Goal: Navigation & Orientation: Understand site structure

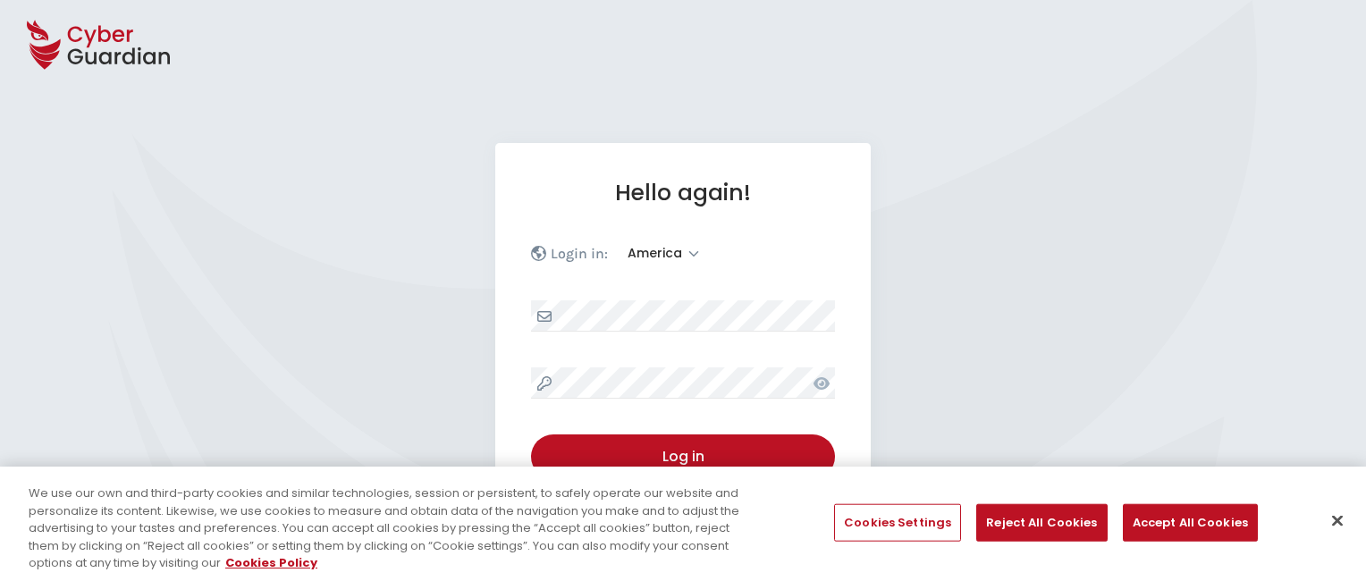
select select "America"
select select "English"
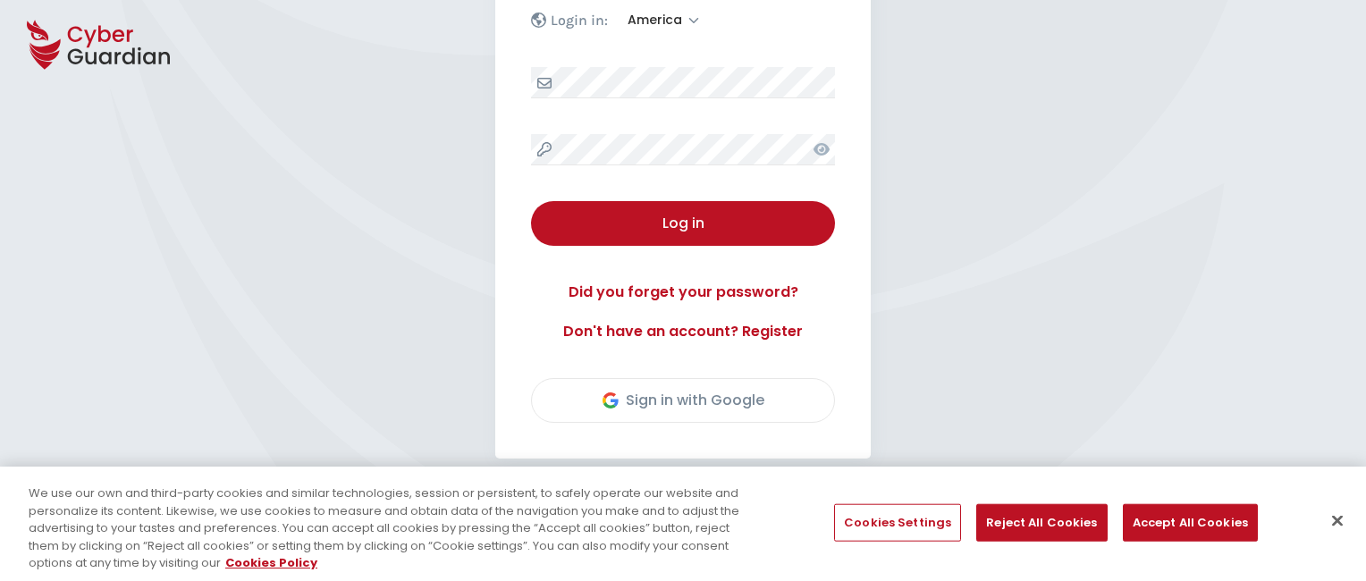
click at [1337, 520] on button "Close" at bounding box center [1337, 520] width 39 height 39
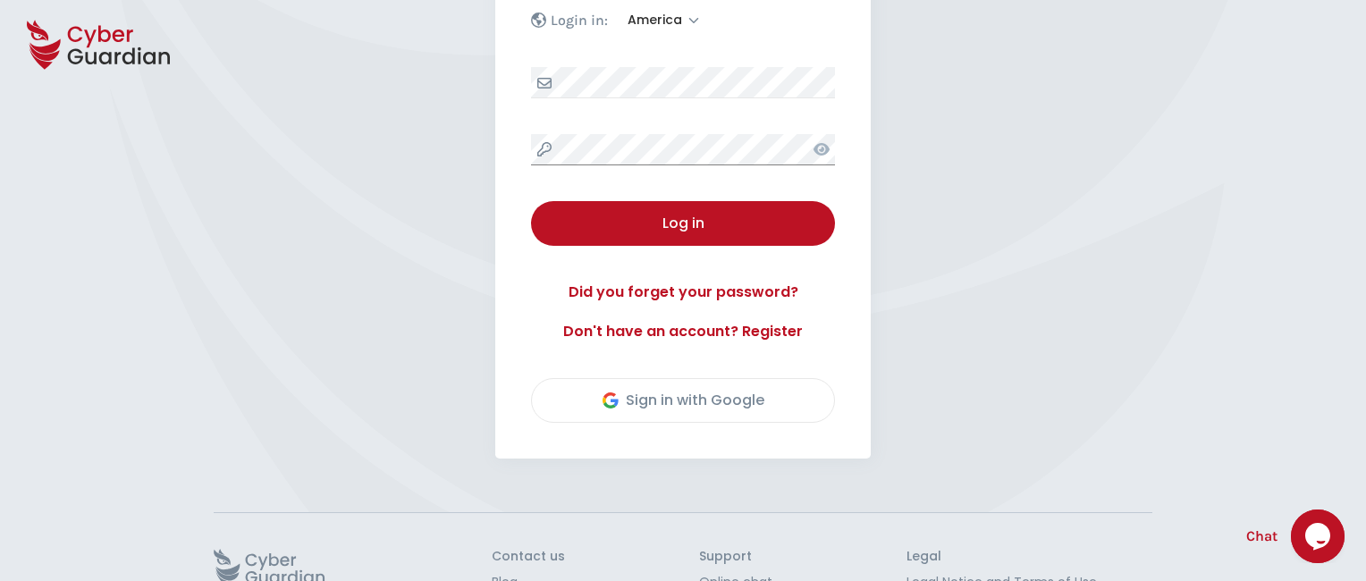
scroll to position [354, 0]
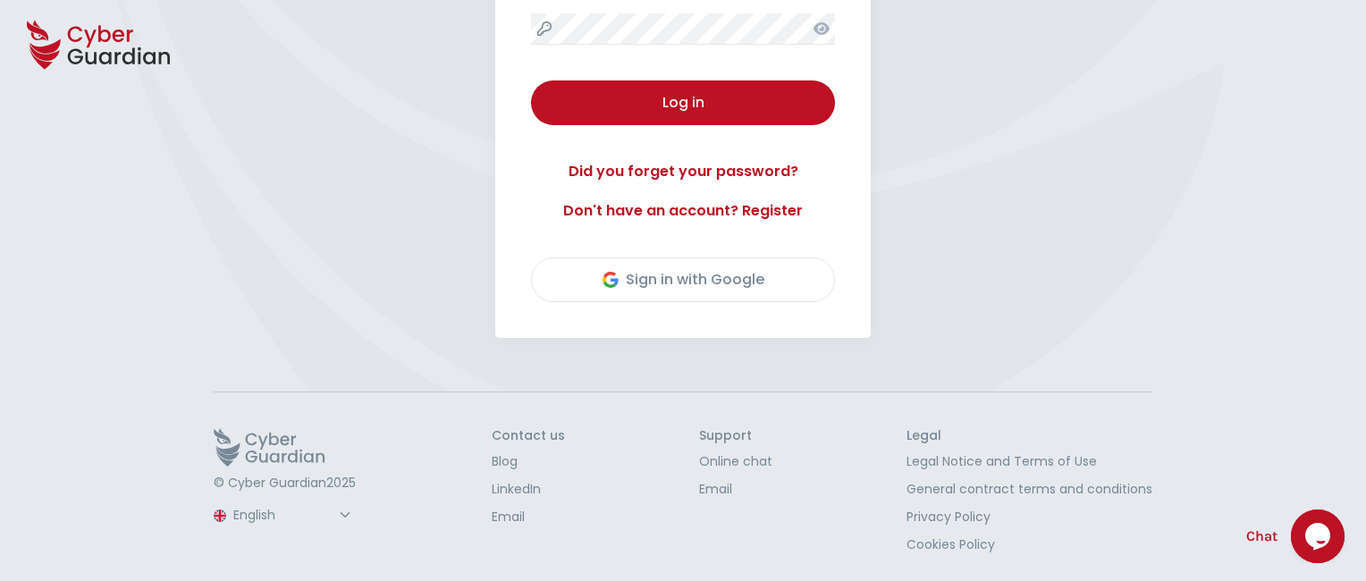
click at [531, 80] on button "Log in" at bounding box center [683, 102] width 304 height 45
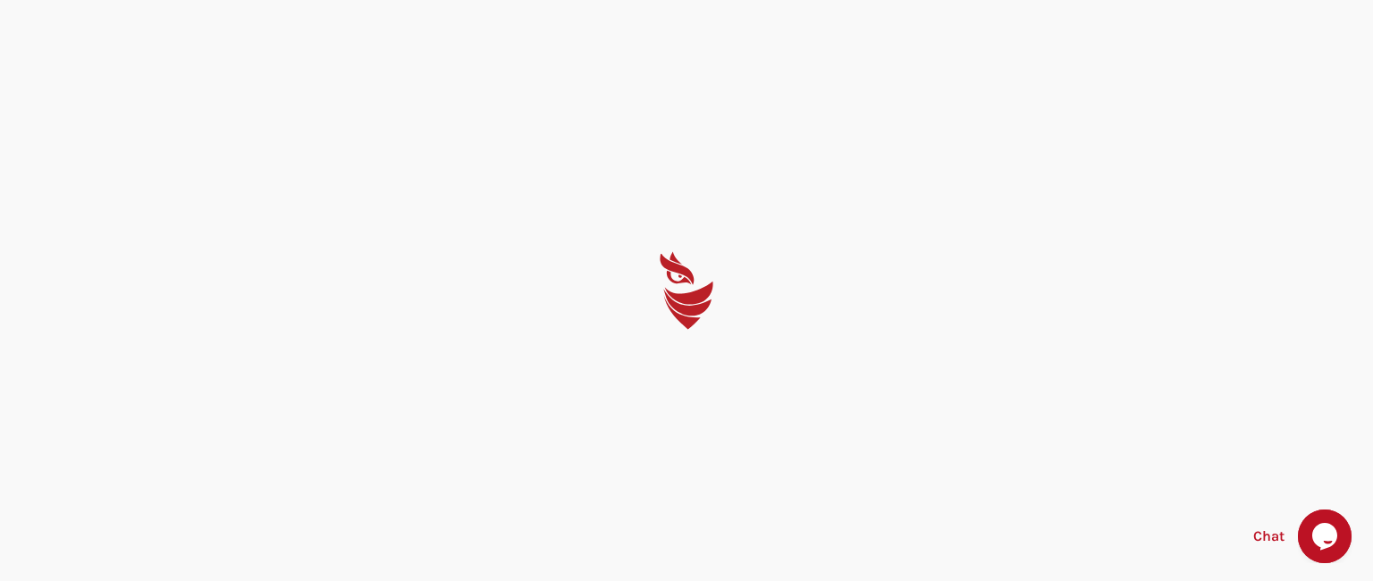
select select "English"
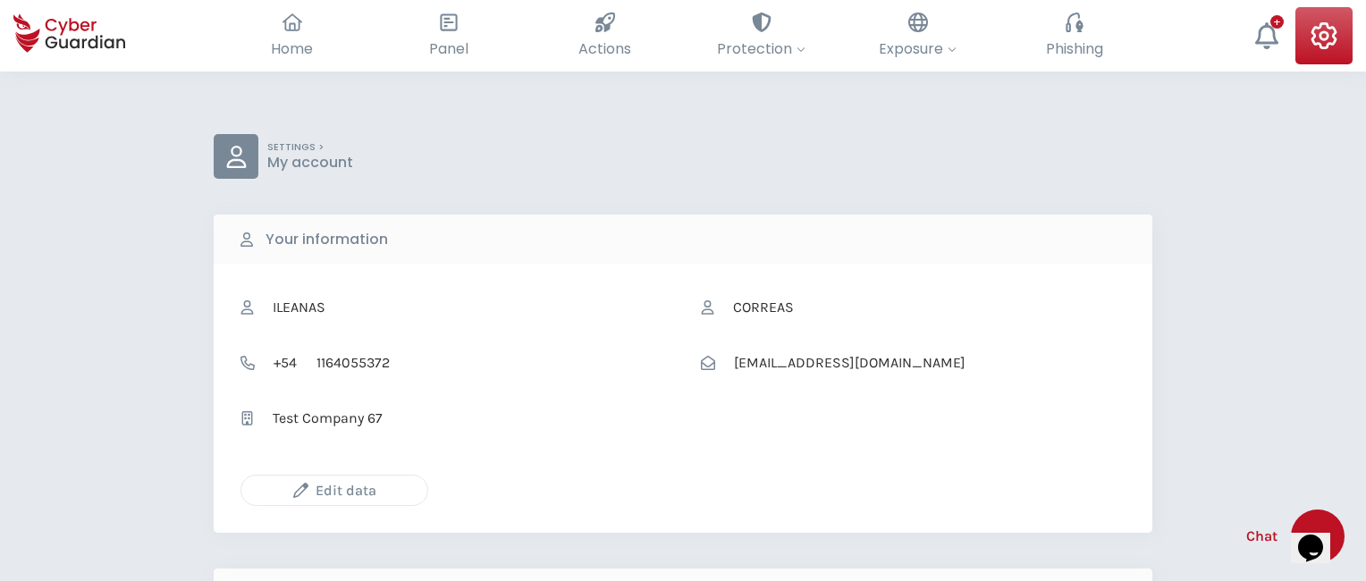
click at [300, 490] on icon "button" at bounding box center [300, 490] width 15 height 15
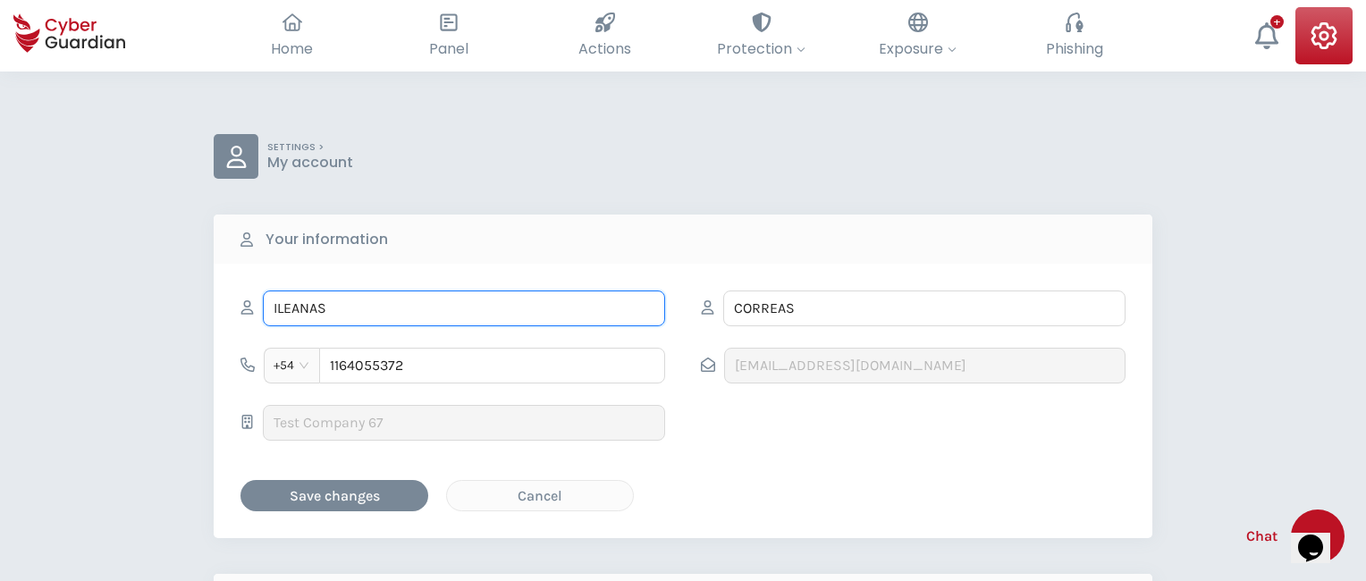
click at [464, 308] on input "ILEANAS" at bounding box center [464, 309] width 402 height 36
type input "I"
type input "Gabriel"
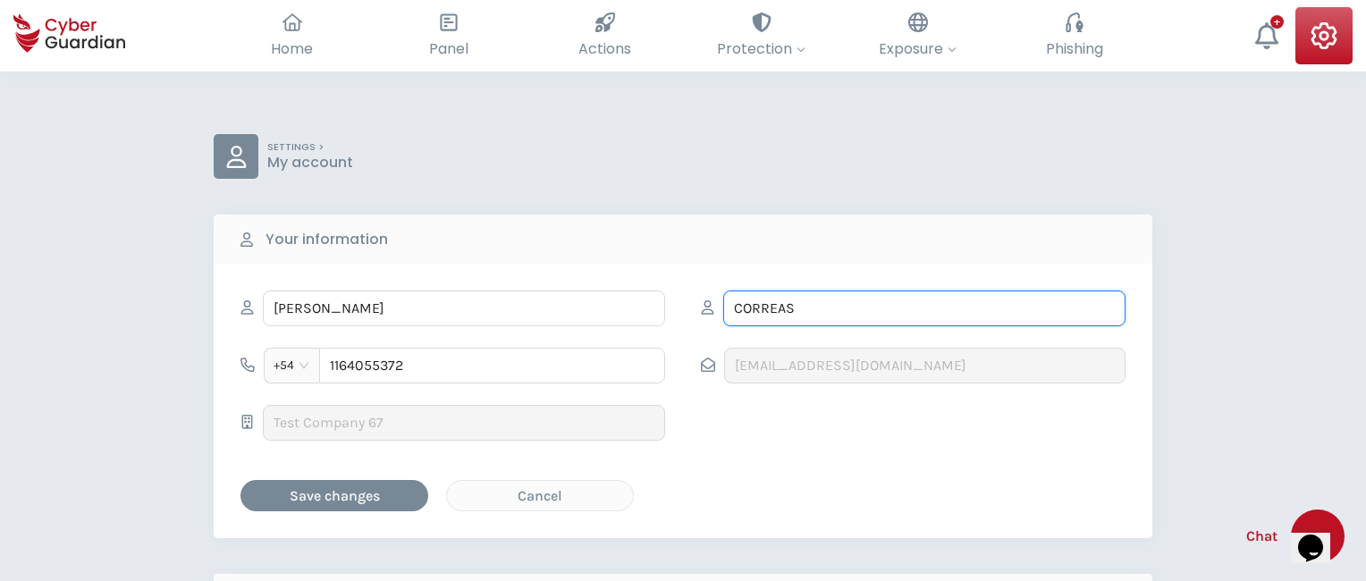
click at [924, 308] on input "CORREAS" at bounding box center [924, 309] width 402 height 36
type input "C"
type input "Amor"
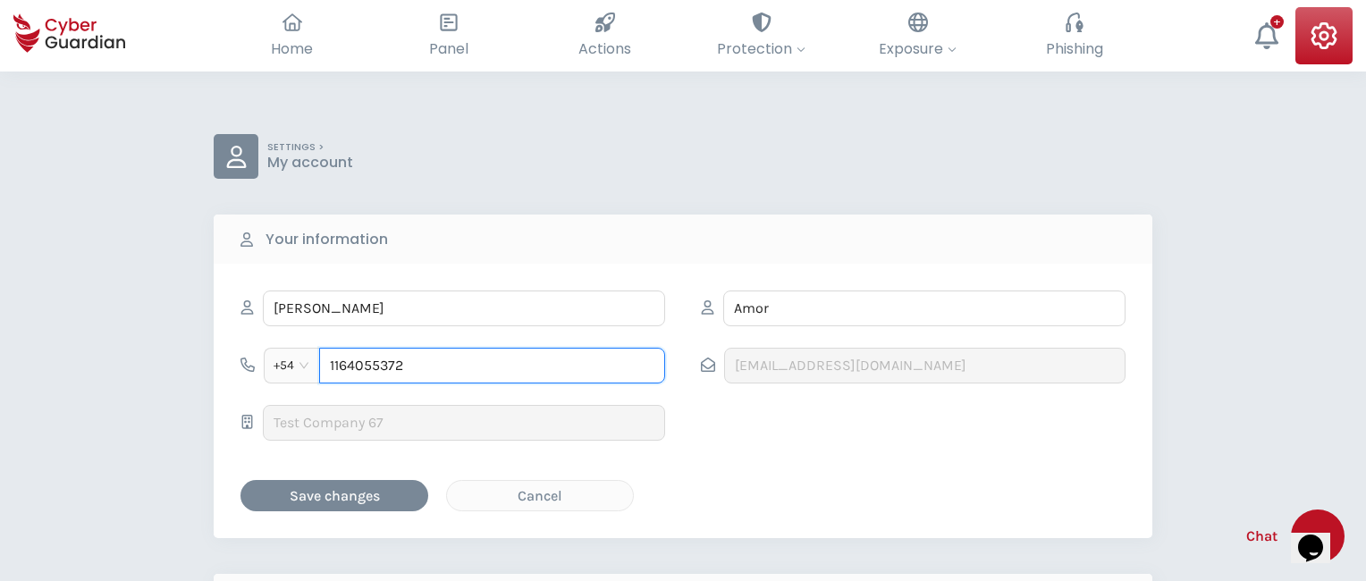
click at [492, 365] on input "1164055372" at bounding box center [492, 366] width 346 height 36
type input "1"
type input "4846561401"
click at [540, 494] on div "Cancel" at bounding box center [539, 496] width 159 height 22
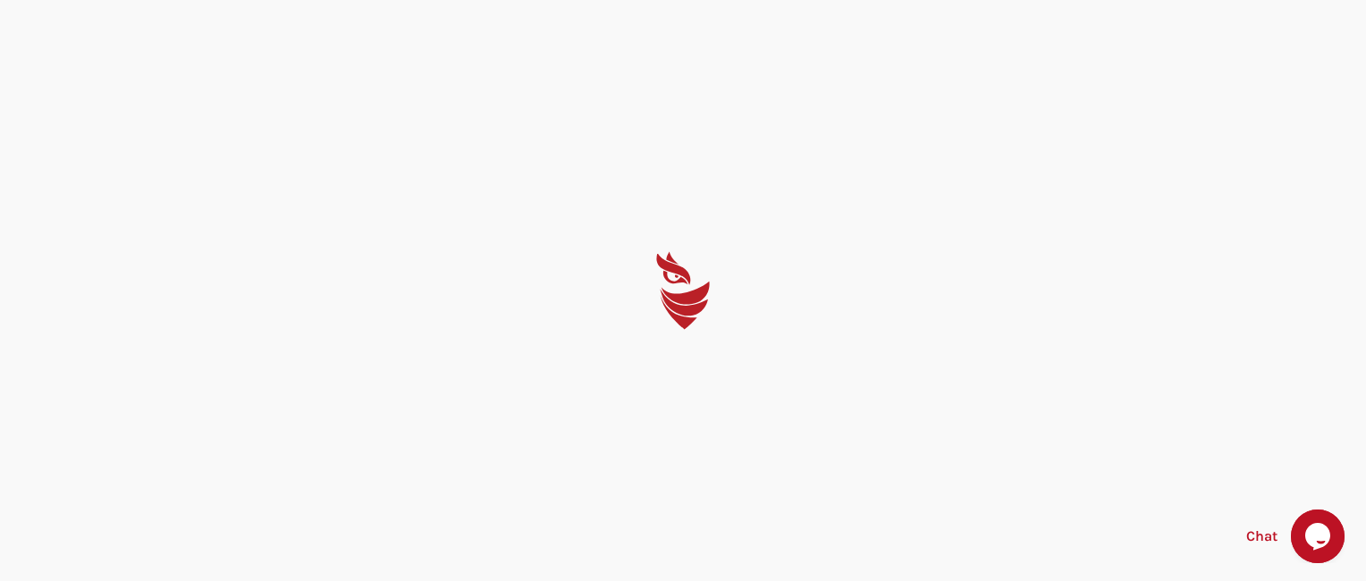
select select "English"
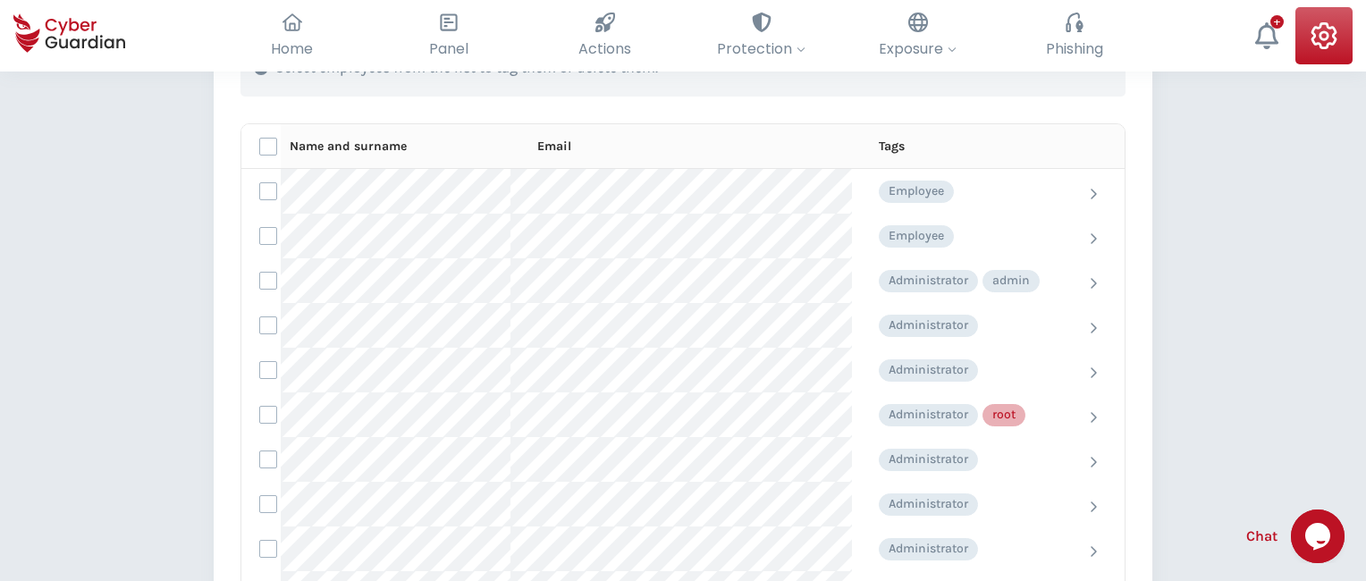
scroll to position [803, 0]
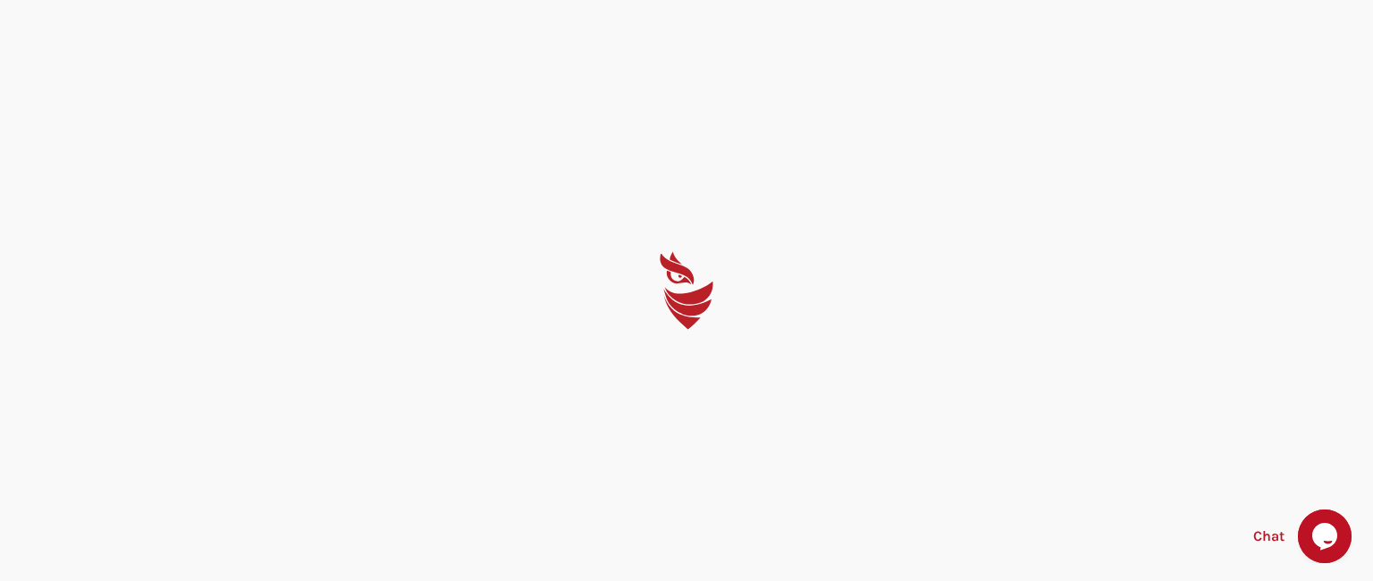
select select "English"
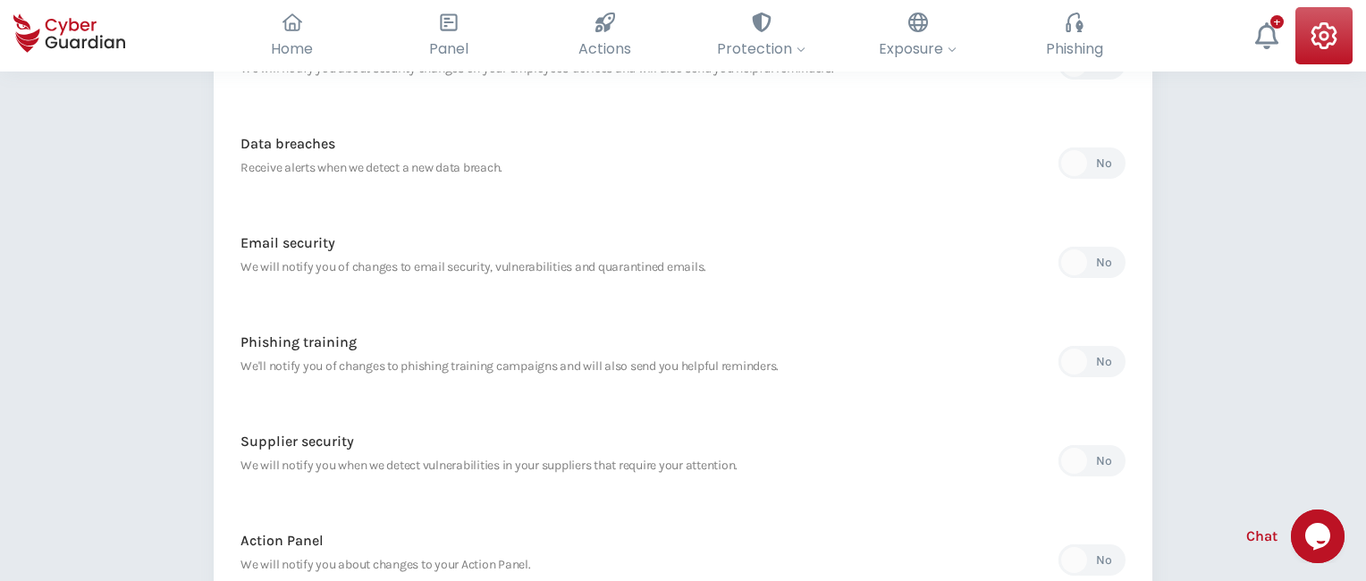
scroll to position [845, 0]
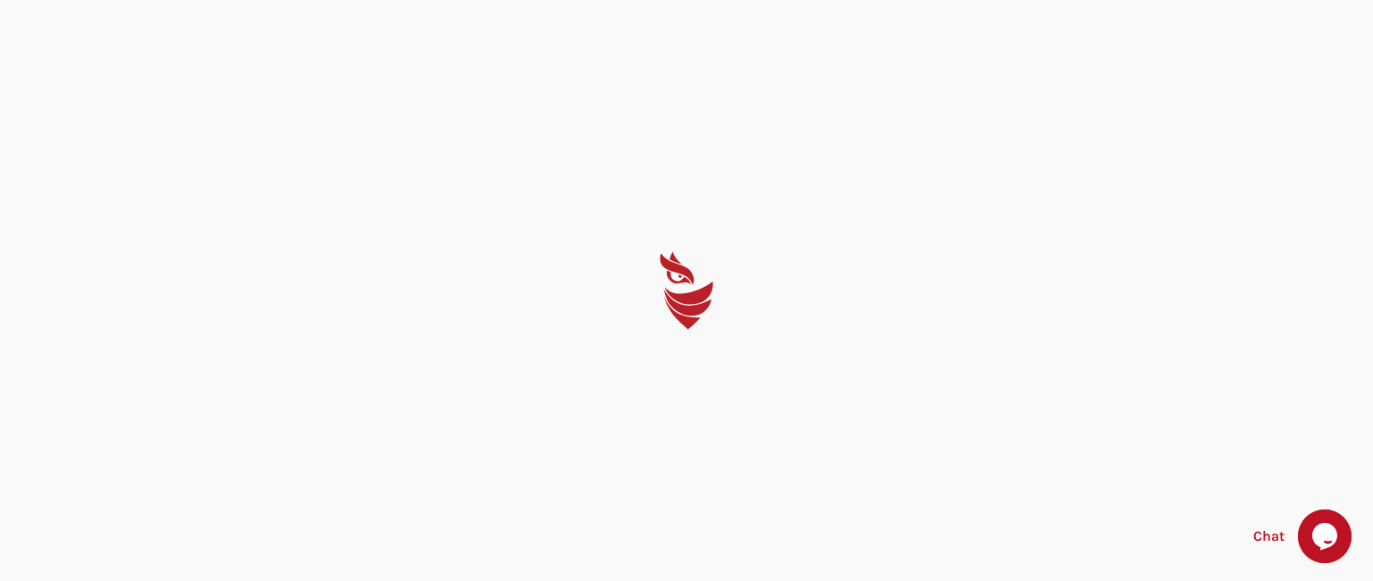
select select "English"
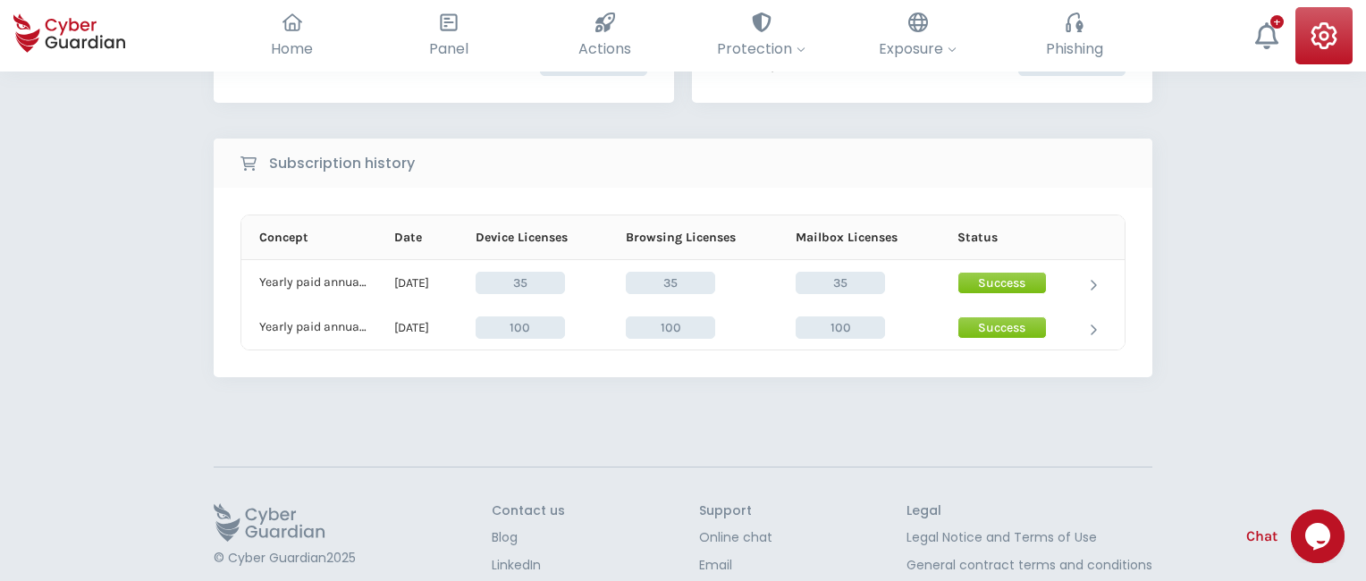
scroll to position [401, 0]
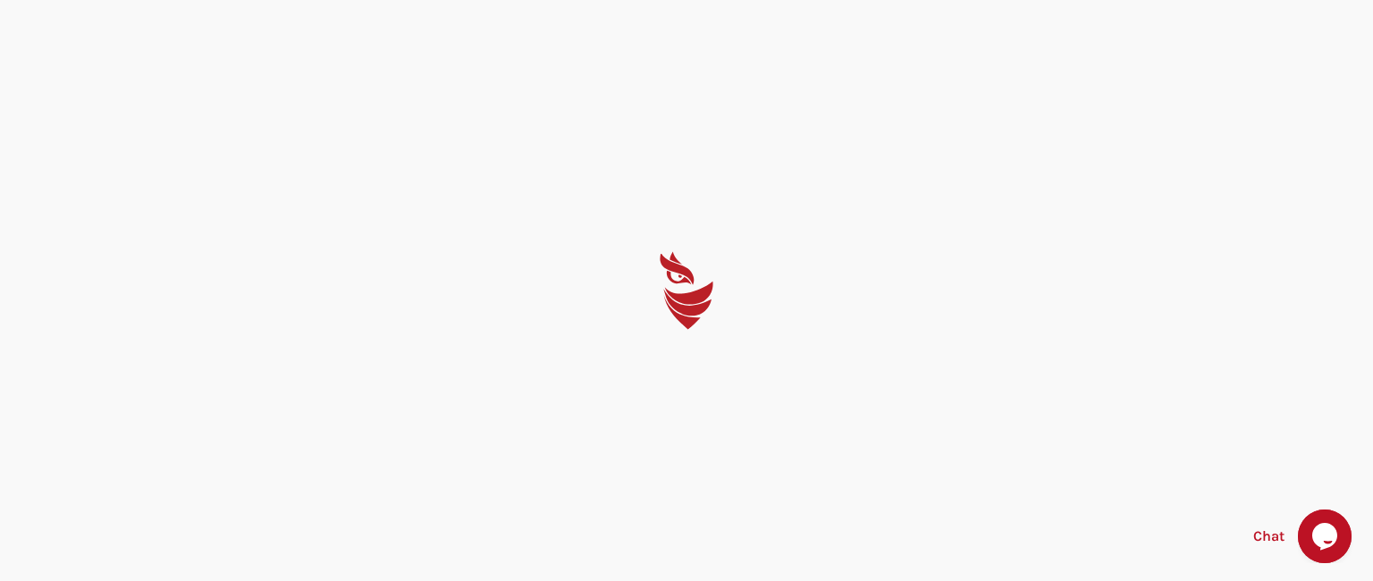
select select "English"
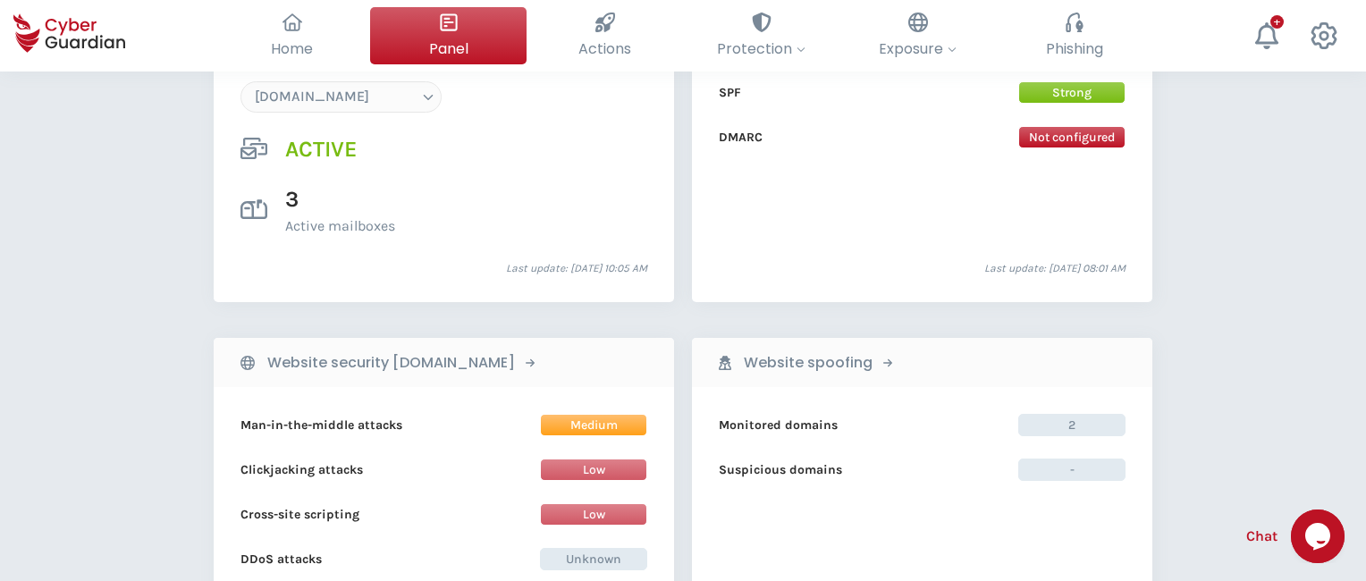
scroll to position [1852, 0]
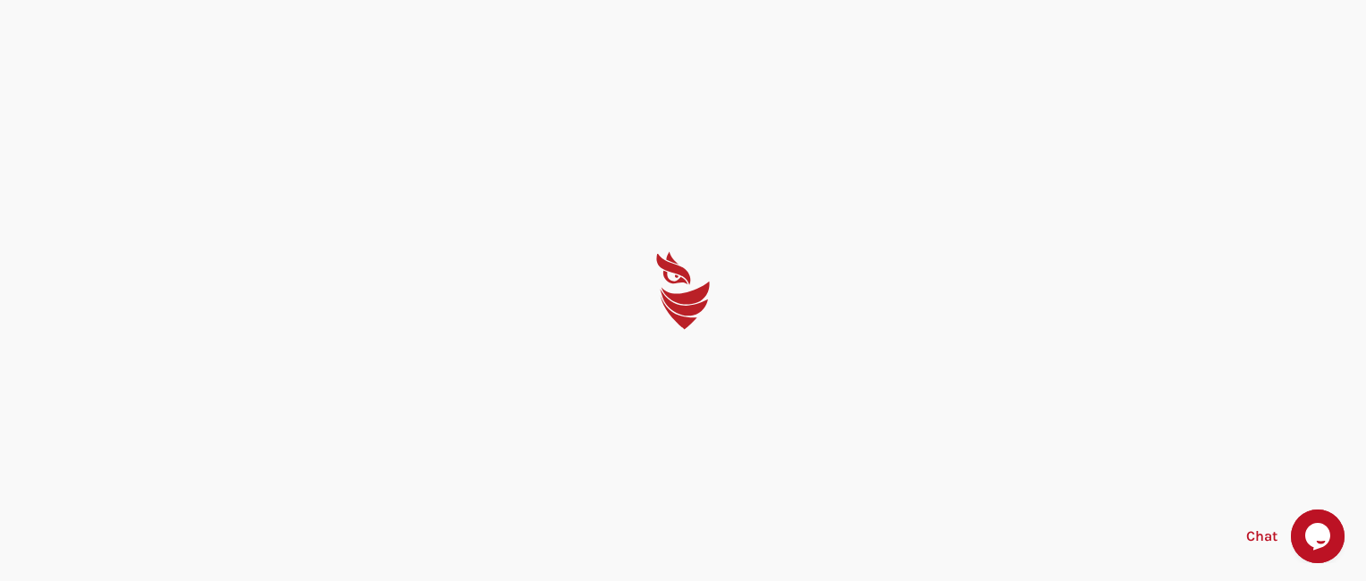
select select "English"
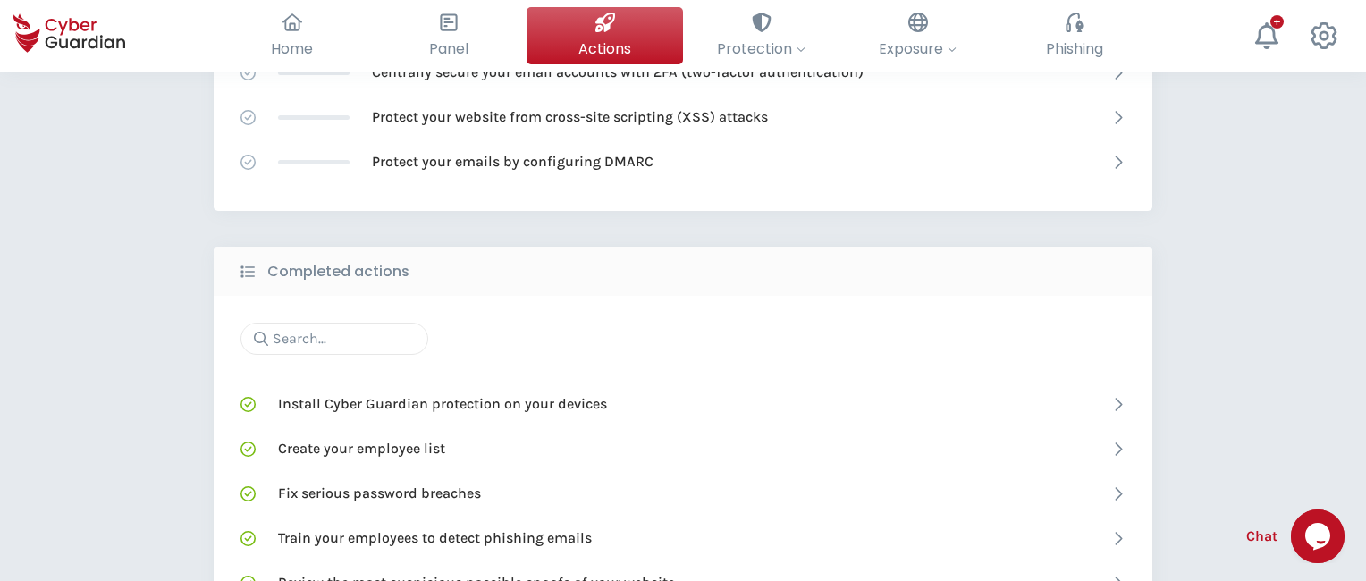
scroll to position [1138, 0]
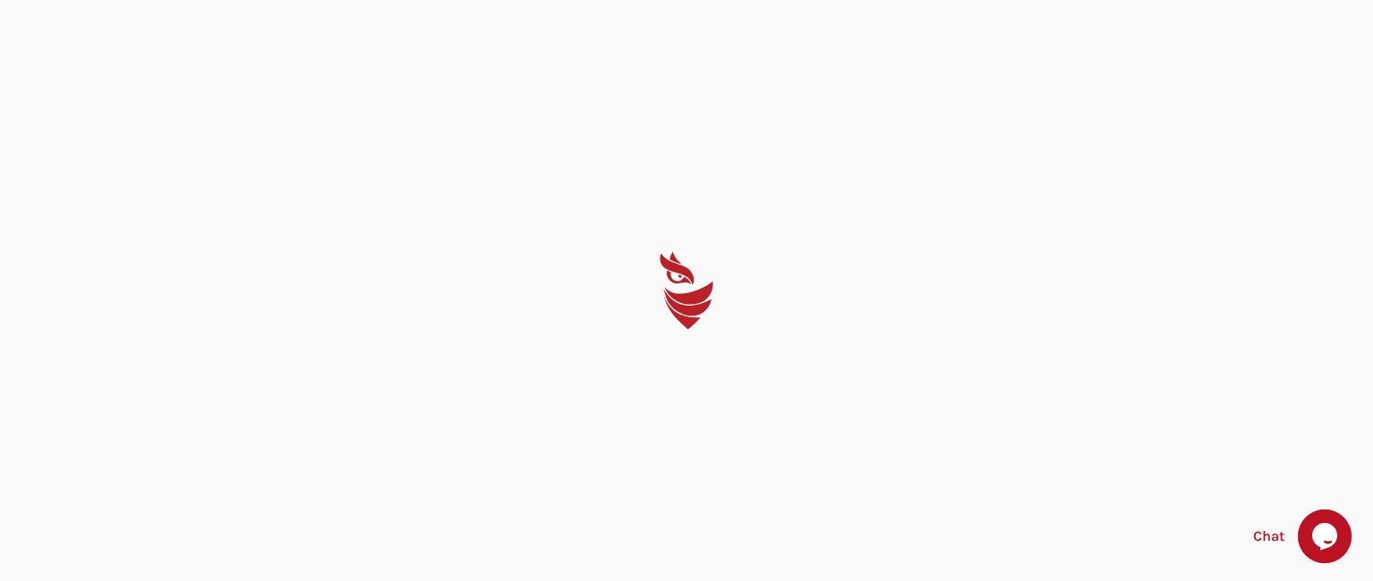
select select "English"
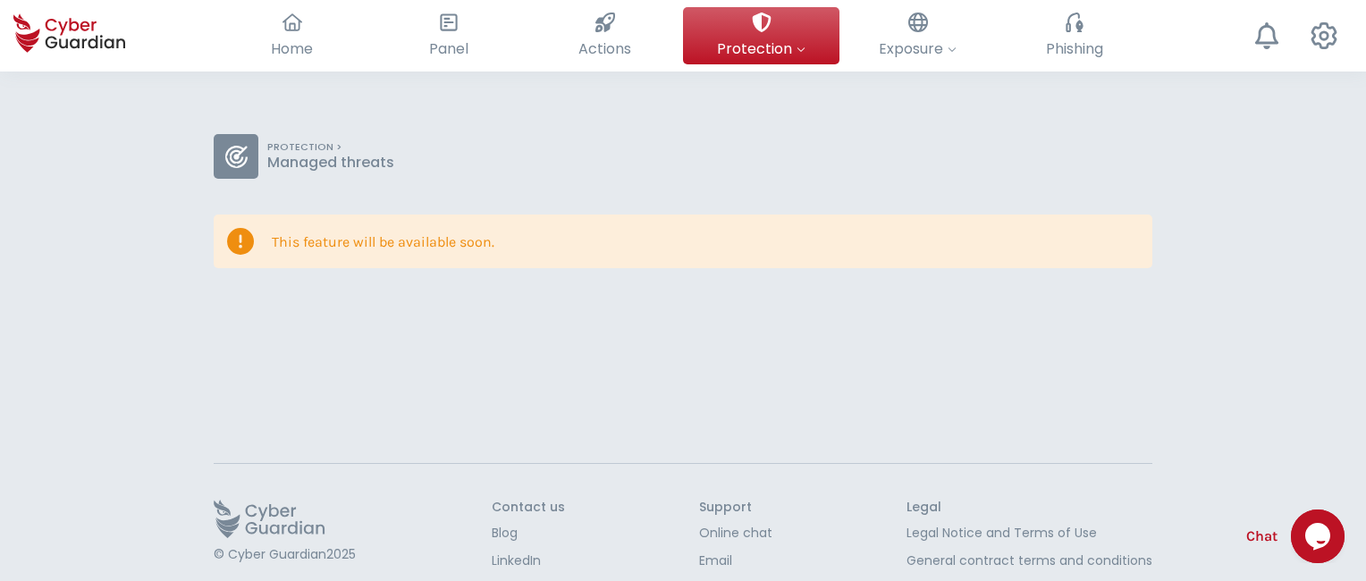
scroll to position [72, 0]
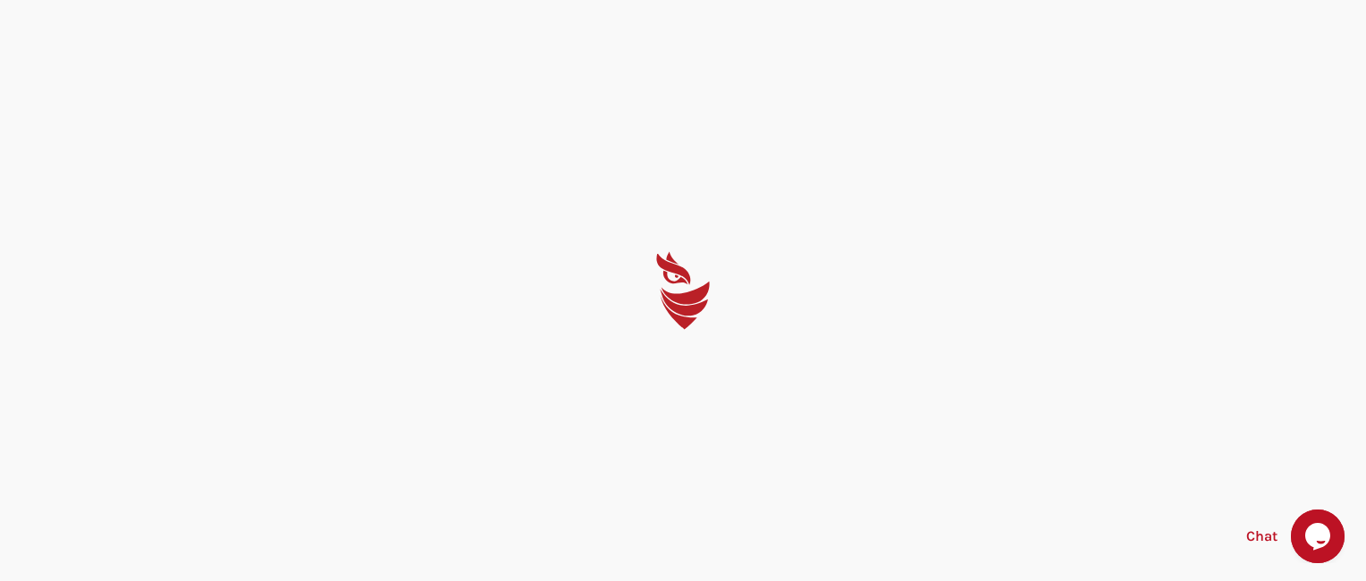
select select "English"
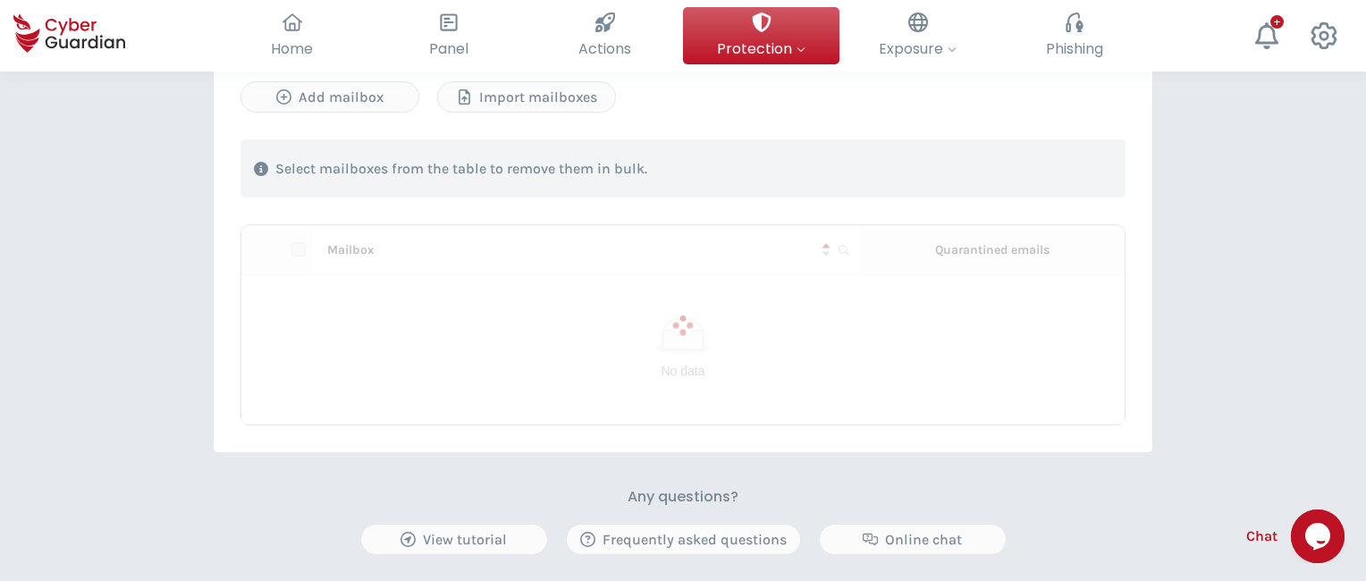
scroll to position [669, 0]
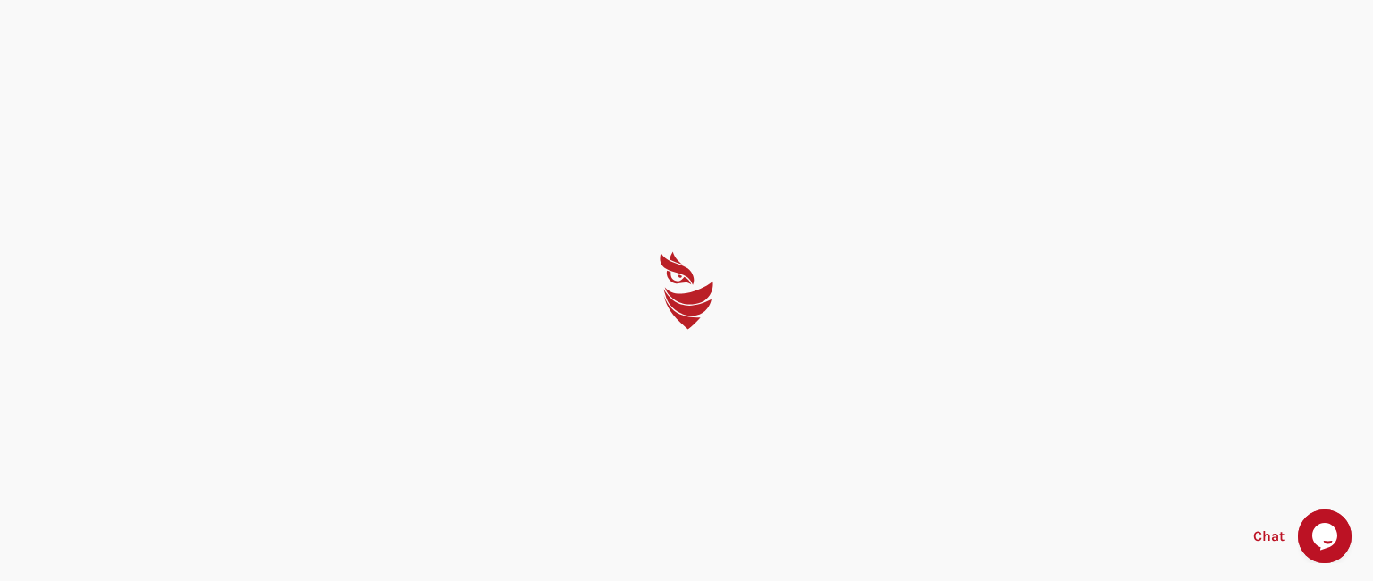
select select "English"
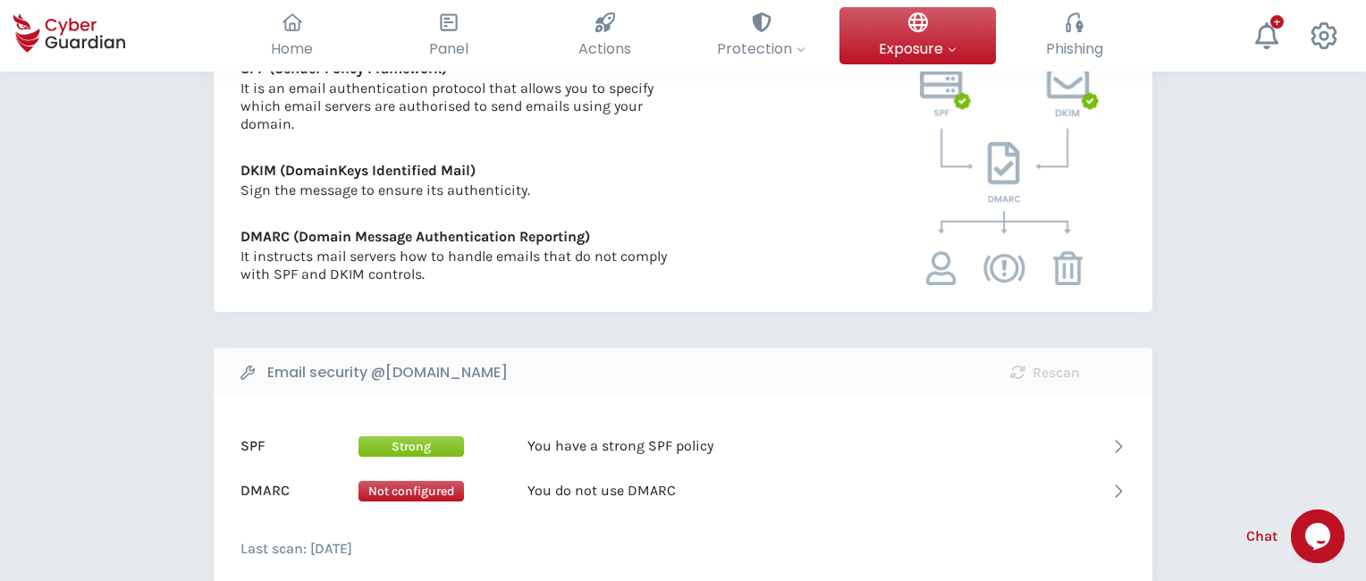
scroll to position [869, 0]
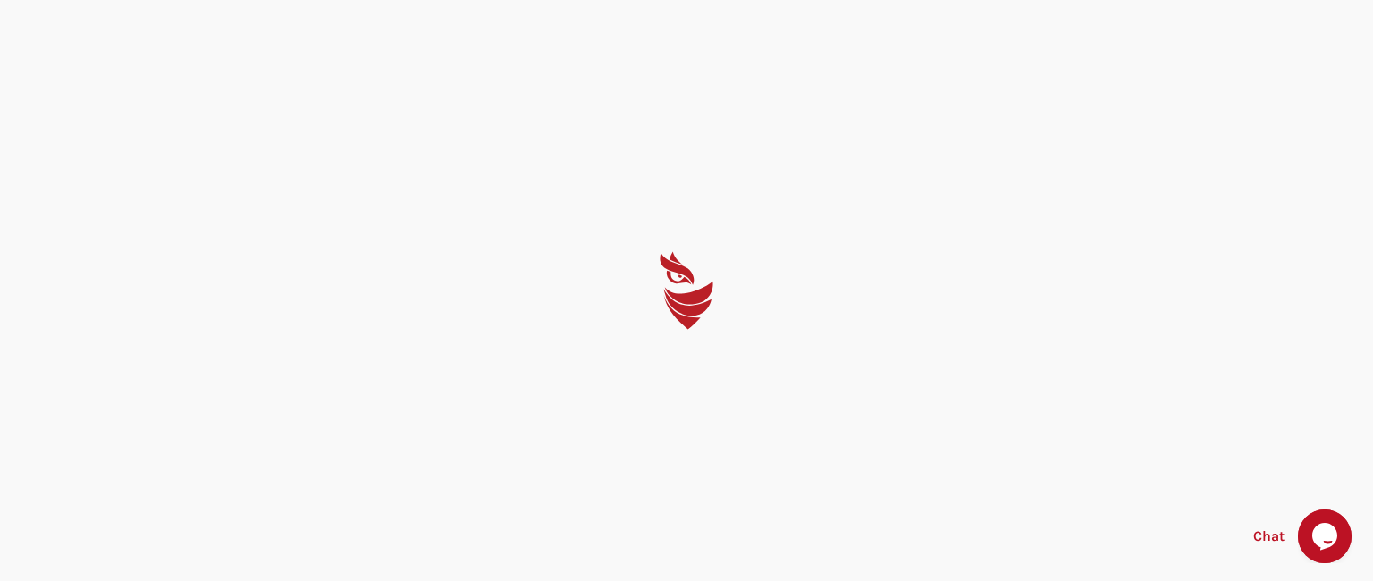
select select "English"
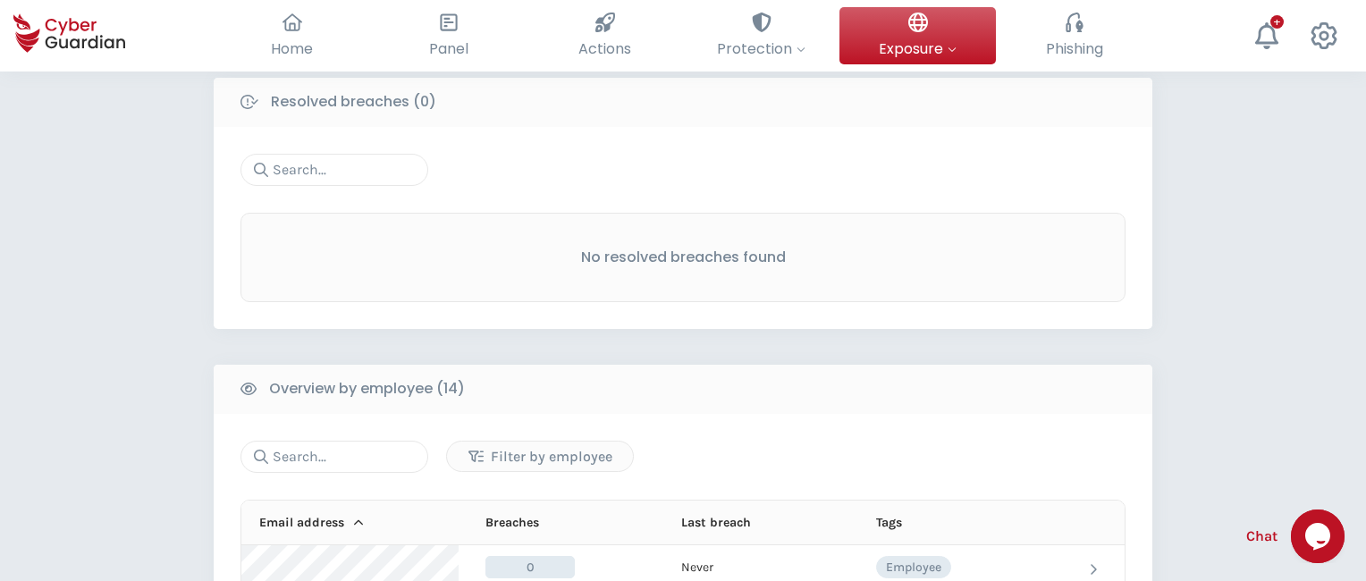
scroll to position [1517, 0]
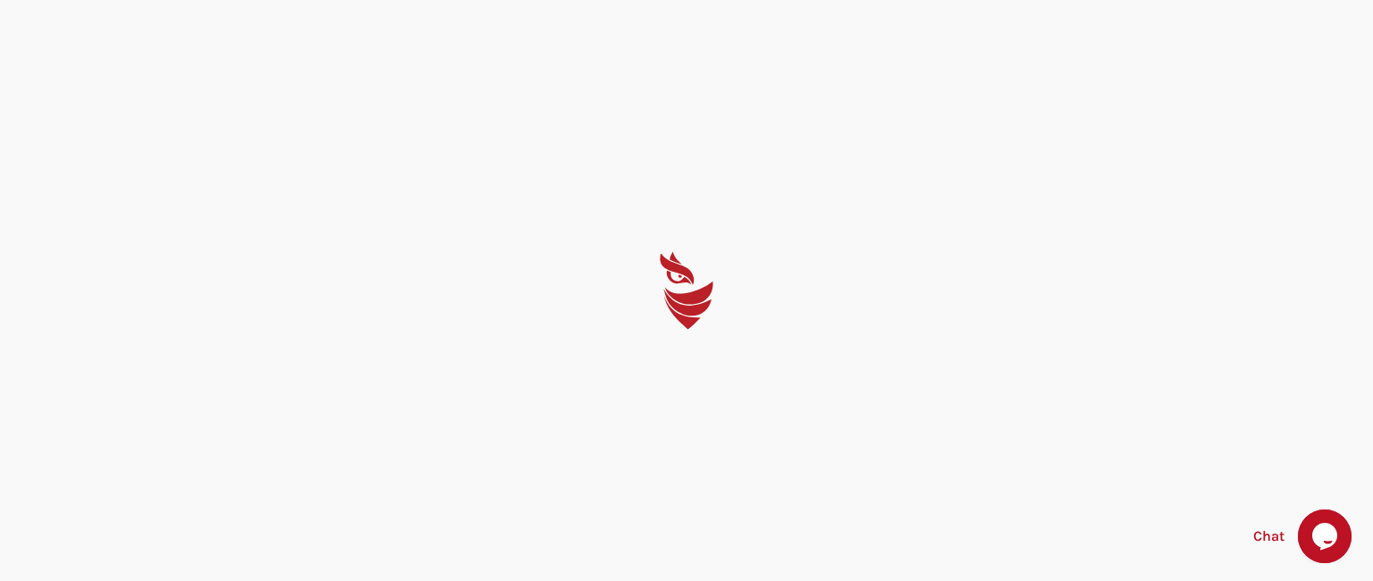
select select "English"
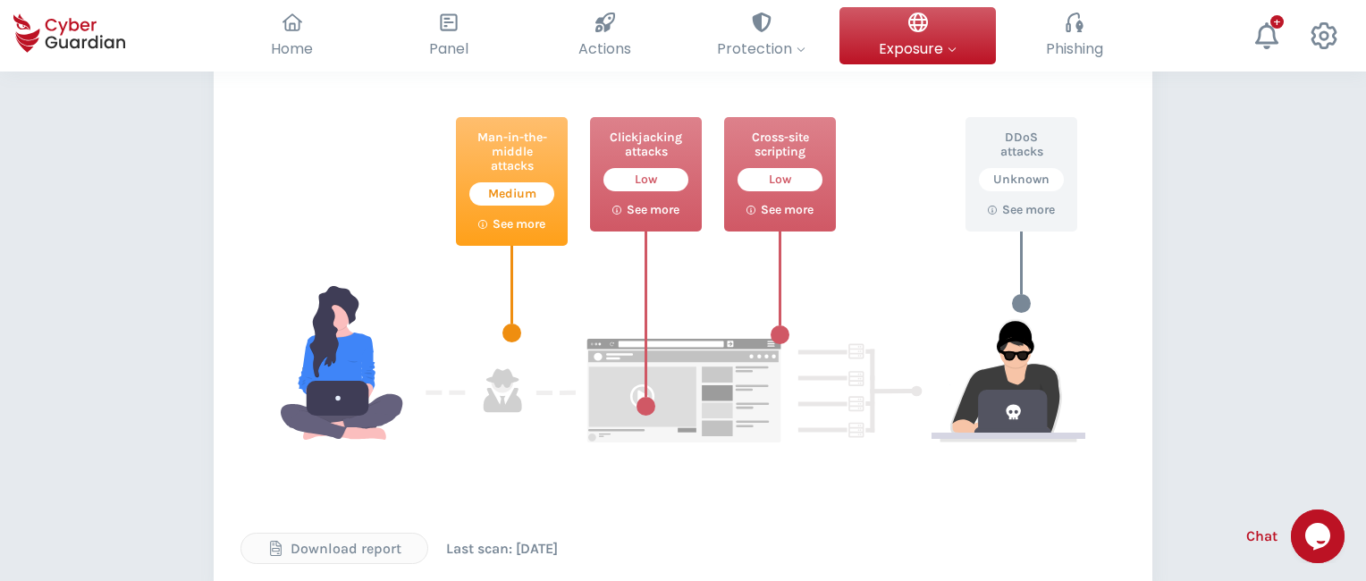
scroll to position [877, 0]
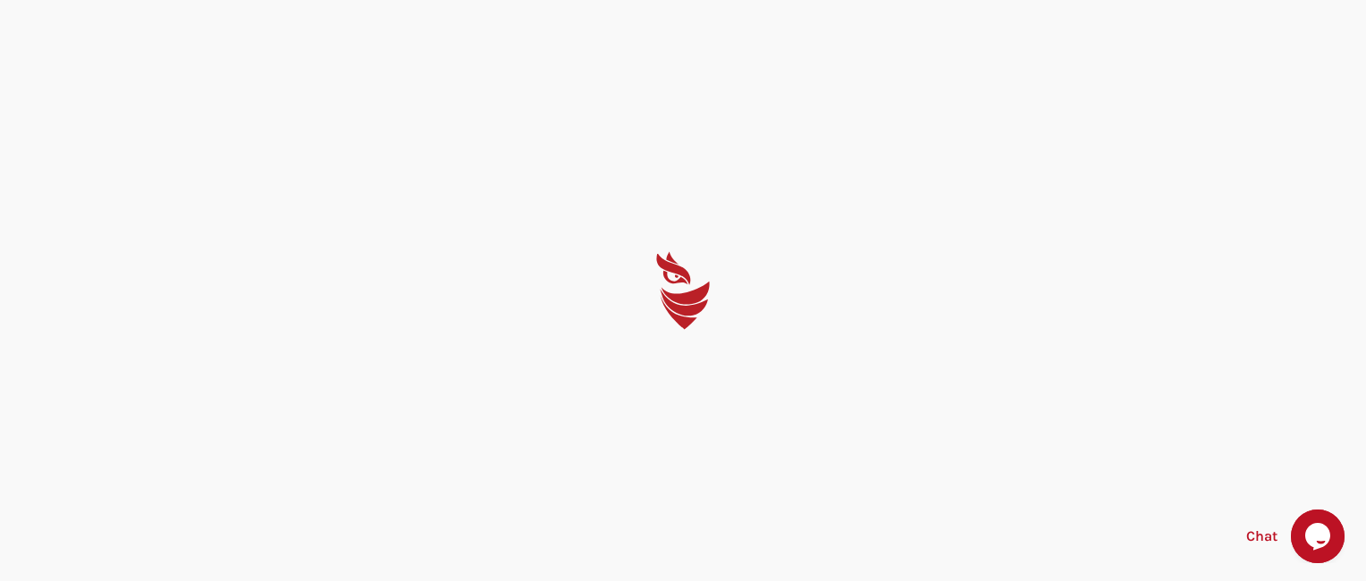
select select "English"
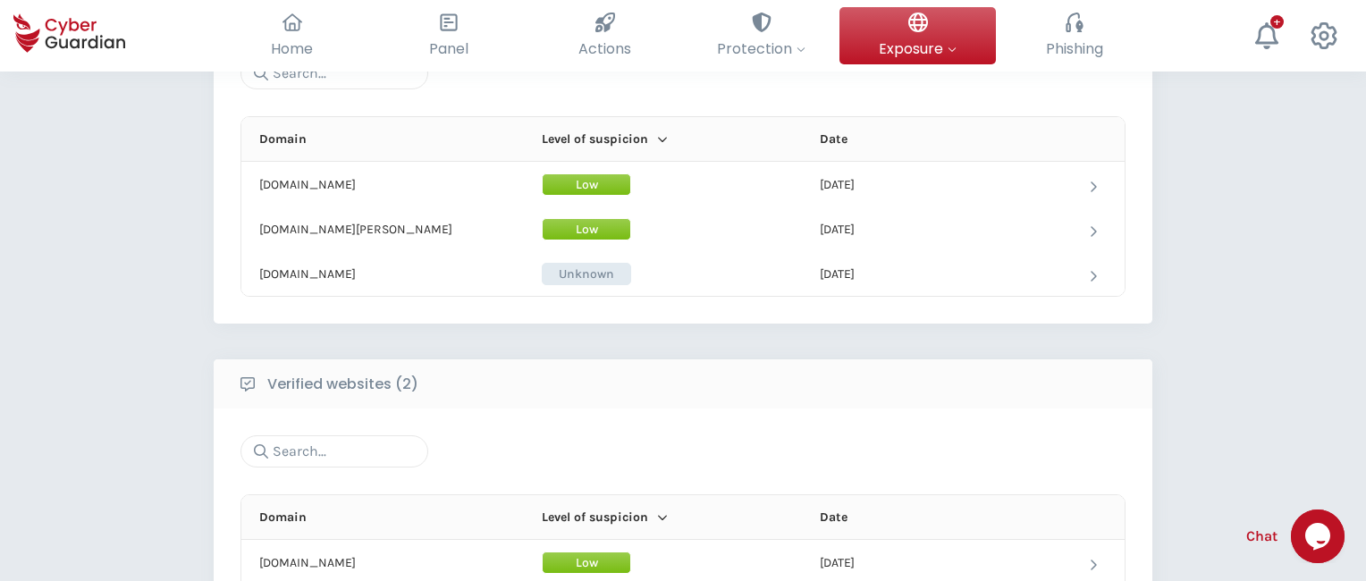
scroll to position [975, 0]
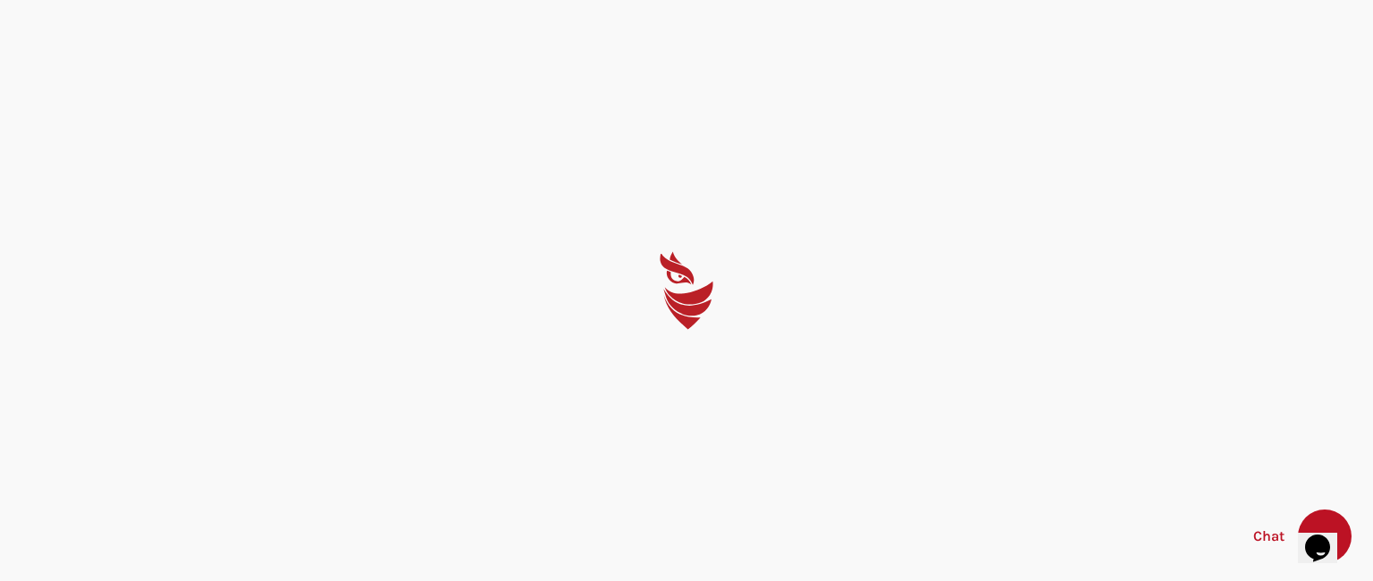
select select "English"
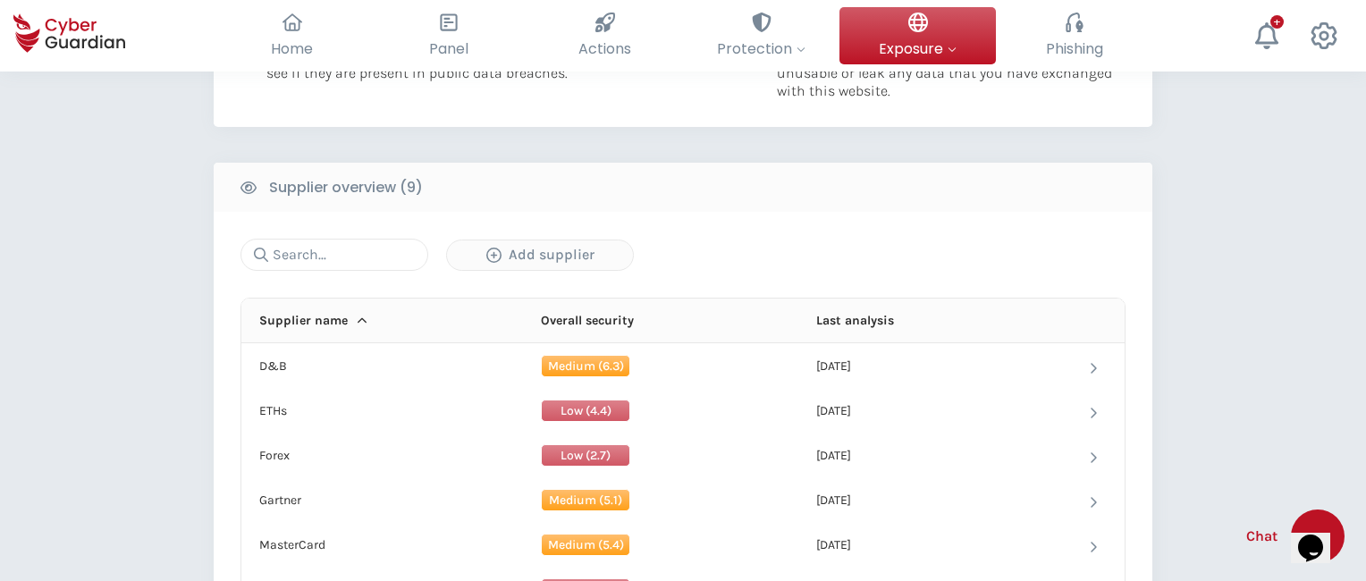
scroll to position [1150, 0]
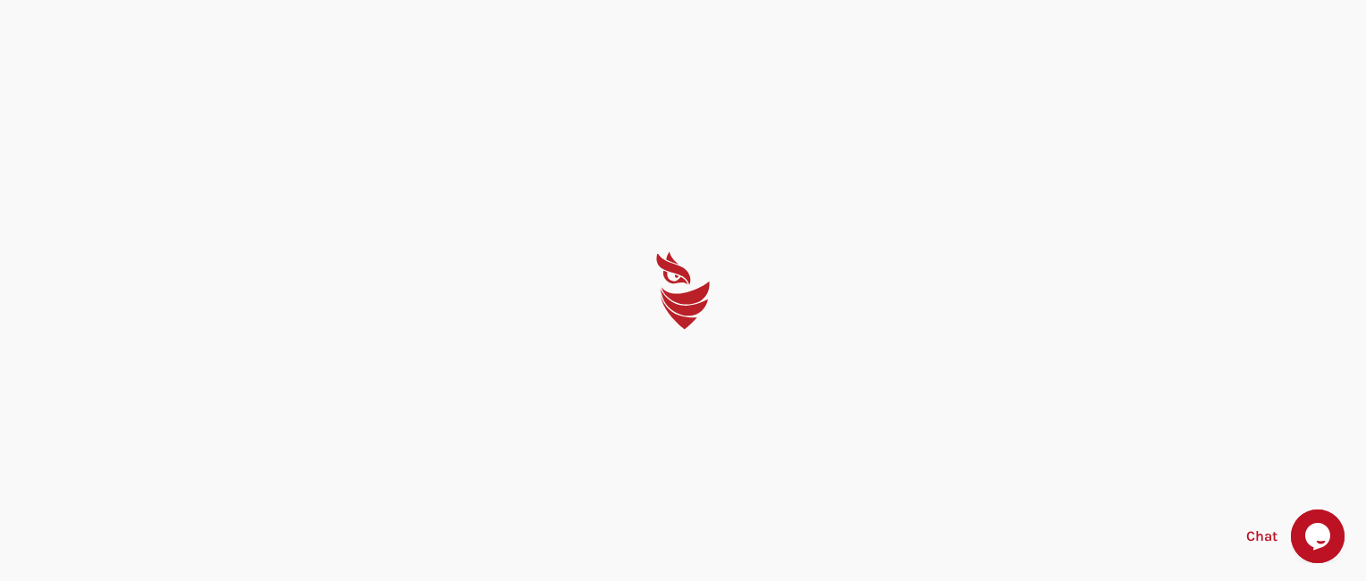
select select "English"
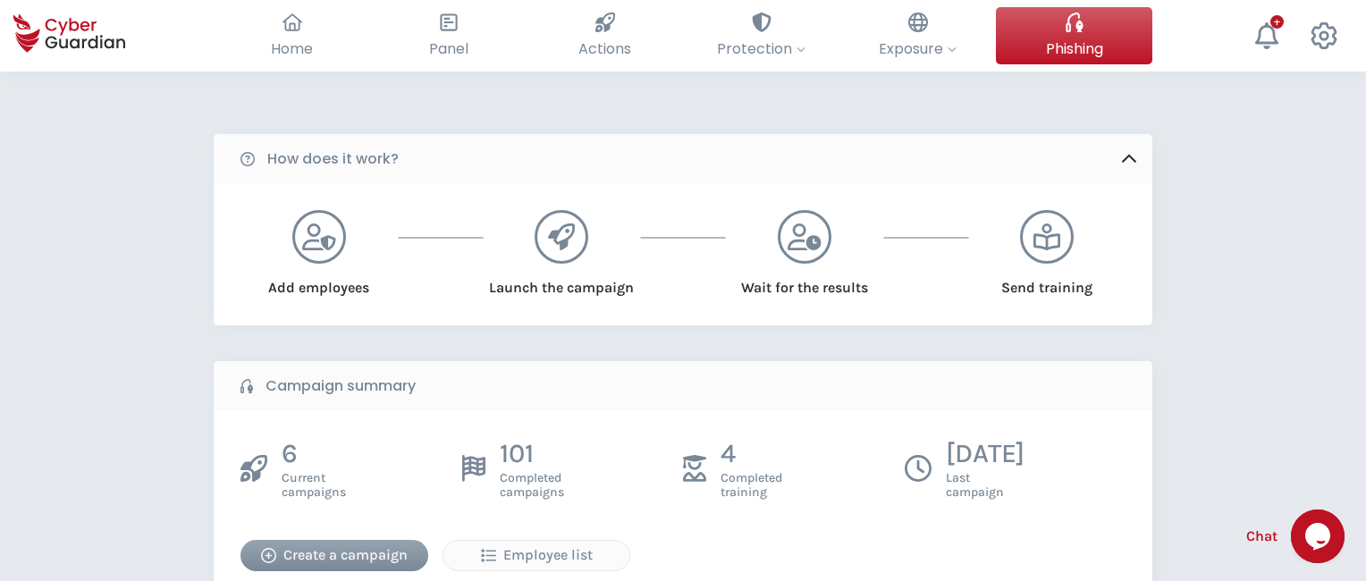
click at [334, 555] on div "Create a campaign" at bounding box center [334, 554] width 161 height 21
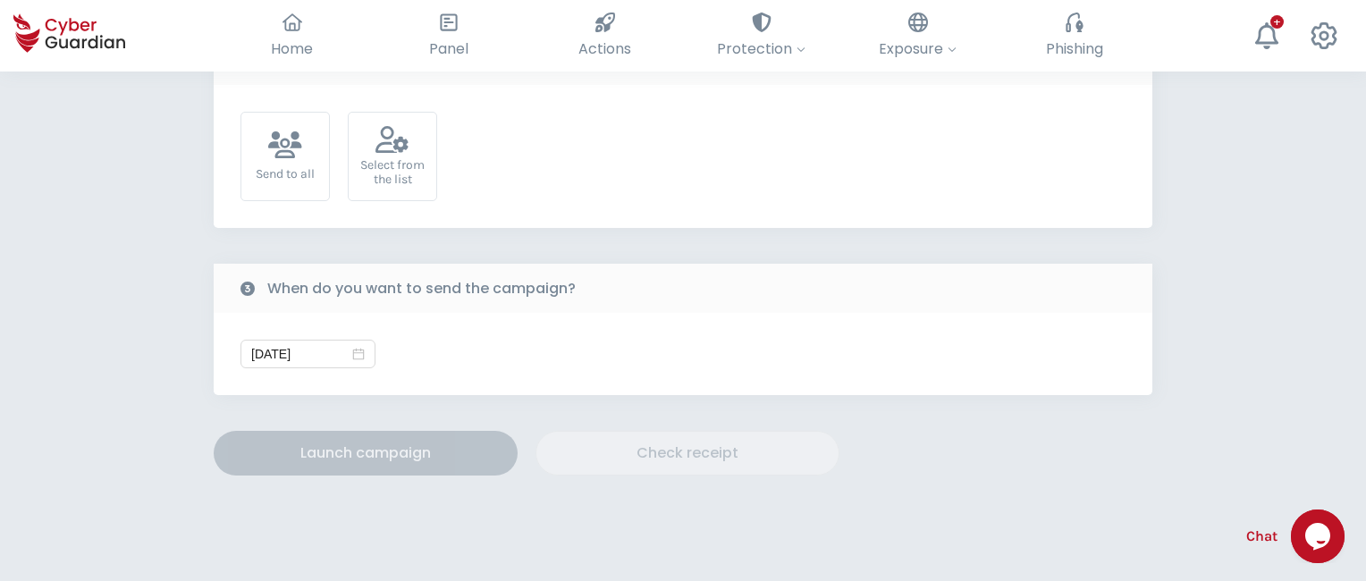
scroll to position [603, 0]
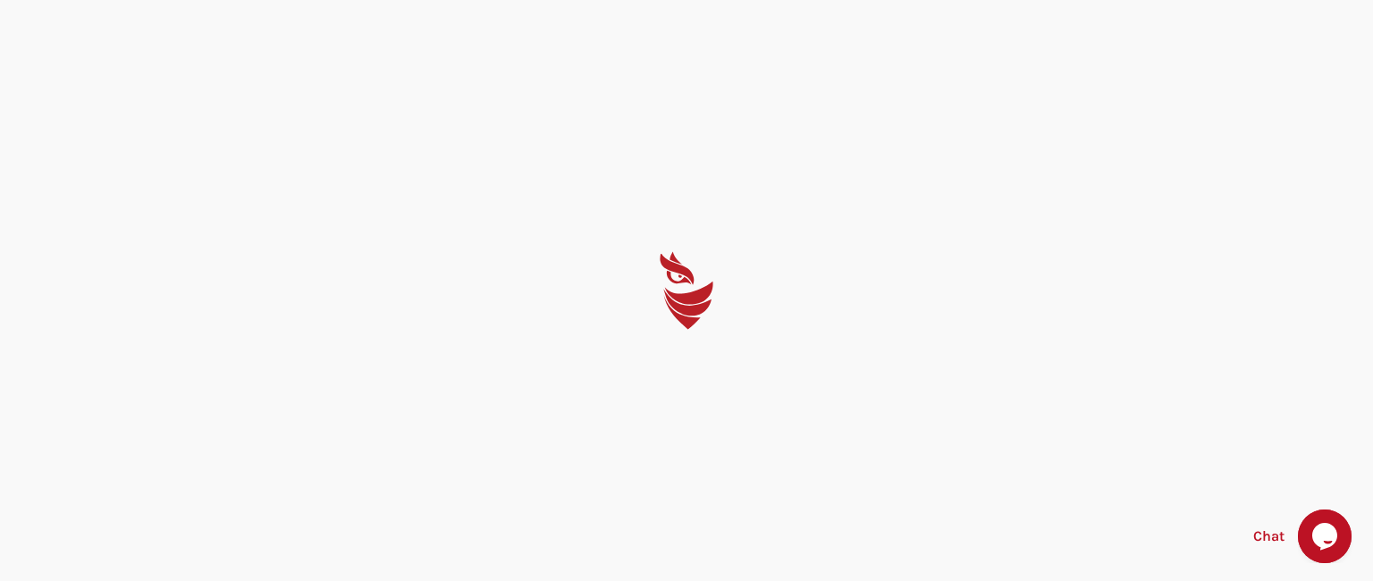
select select "English"
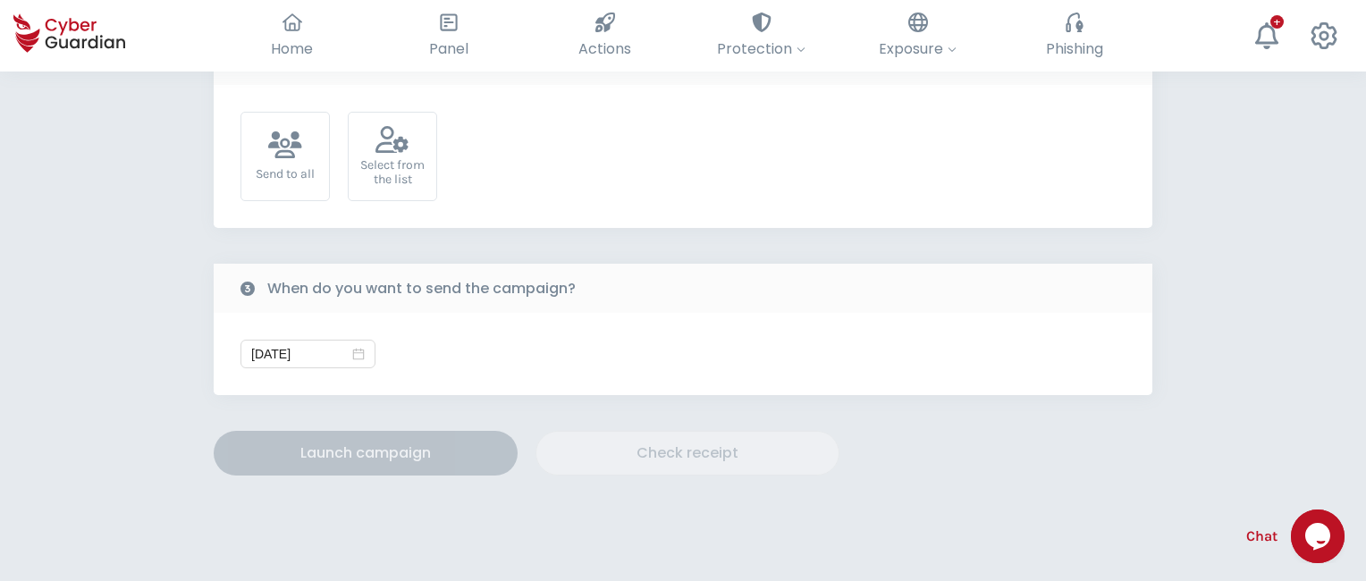
scroll to position [603, 0]
